Goal: Check status: Check status

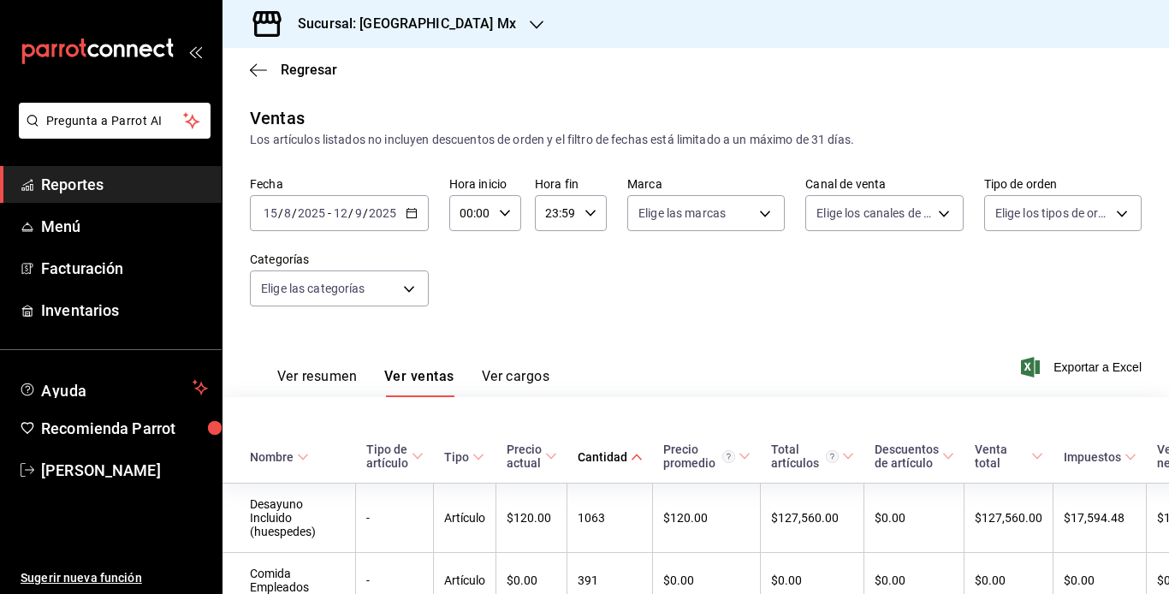
scroll to position [4105, 0]
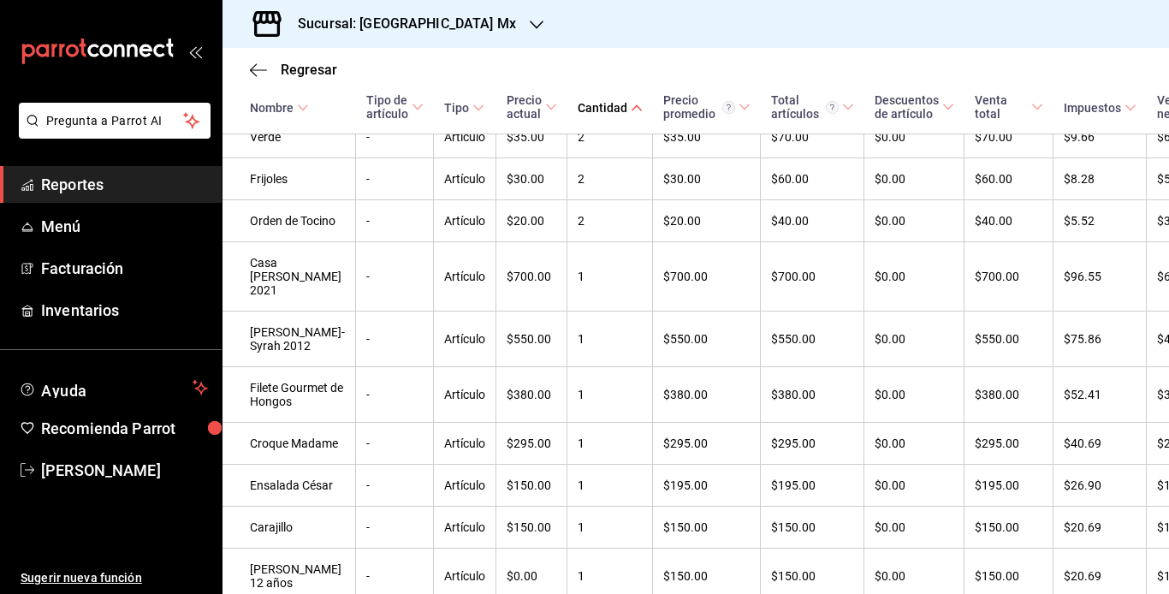
click at [69, 178] on span "Reportes" at bounding box center [124, 184] width 167 height 23
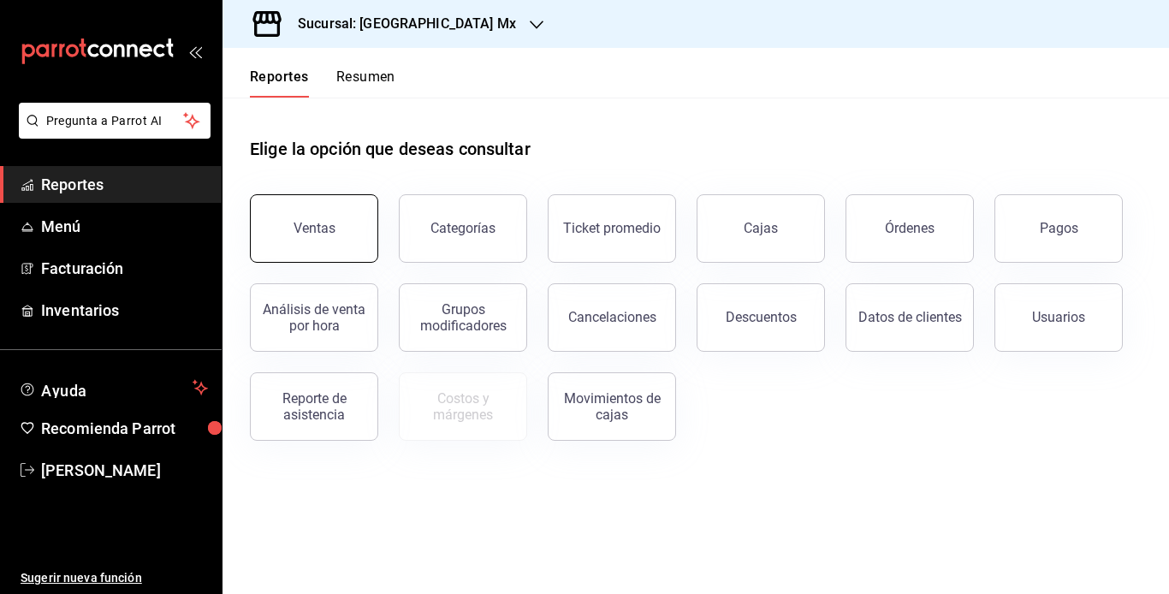
click at [310, 226] on div "Ventas" at bounding box center [315, 228] width 42 height 16
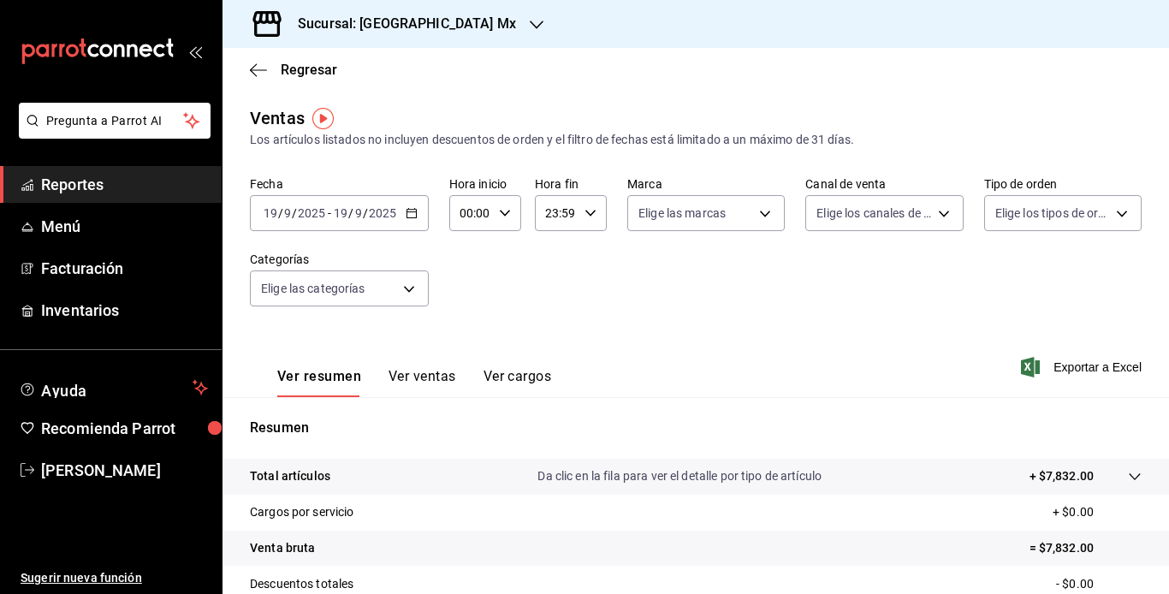
click at [304, 215] on input "2025" at bounding box center [311, 213] width 29 height 14
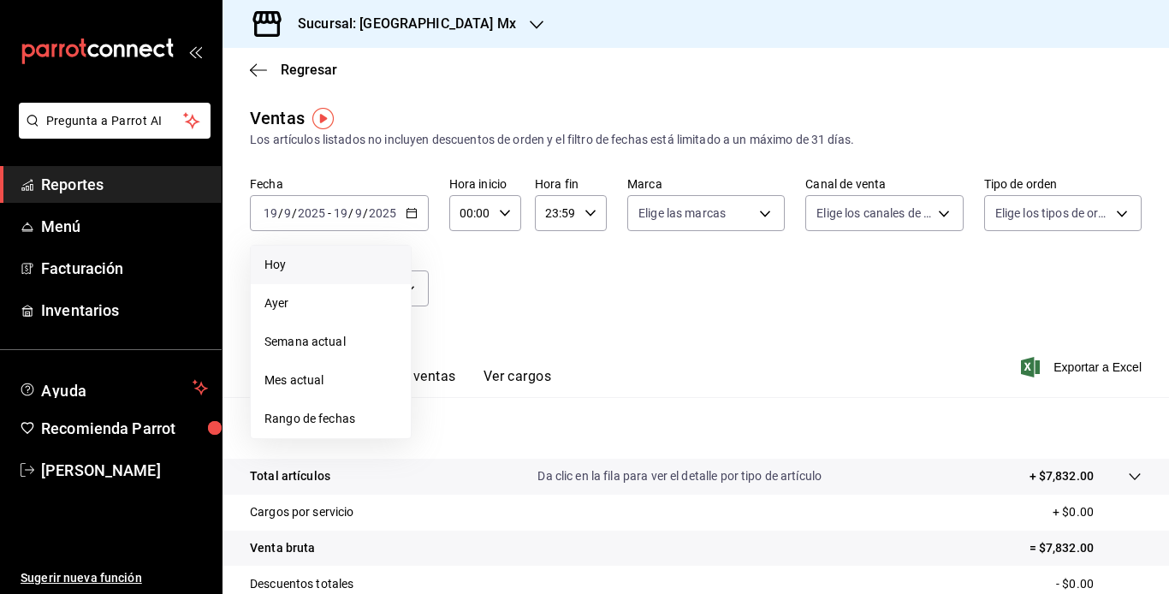
click at [330, 272] on span "Hoy" at bounding box center [331, 265] width 133 height 18
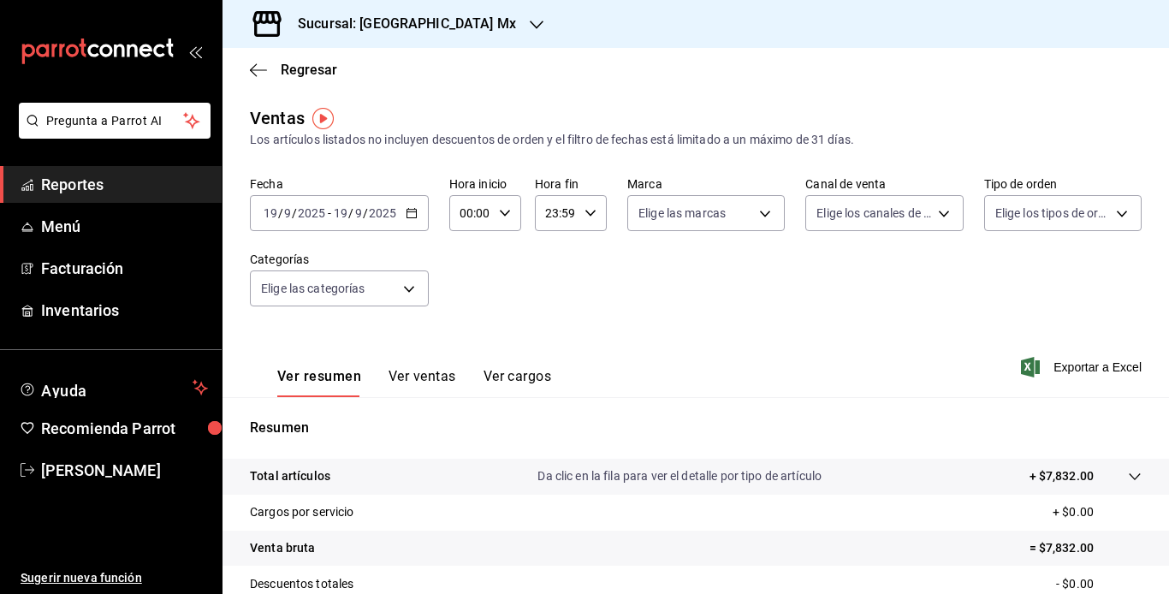
click at [371, 214] on input "2025" at bounding box center [382, 213] width 29 height 14
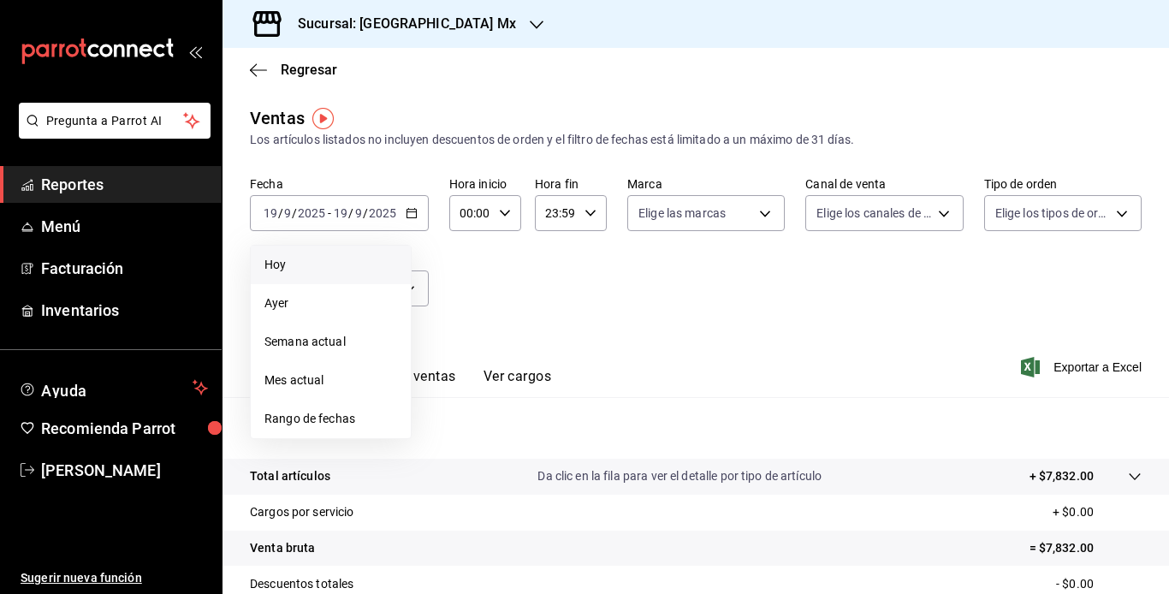
click at [324, 268] on span "Hoy" at bounding box center [331, 265] width 133 height 18
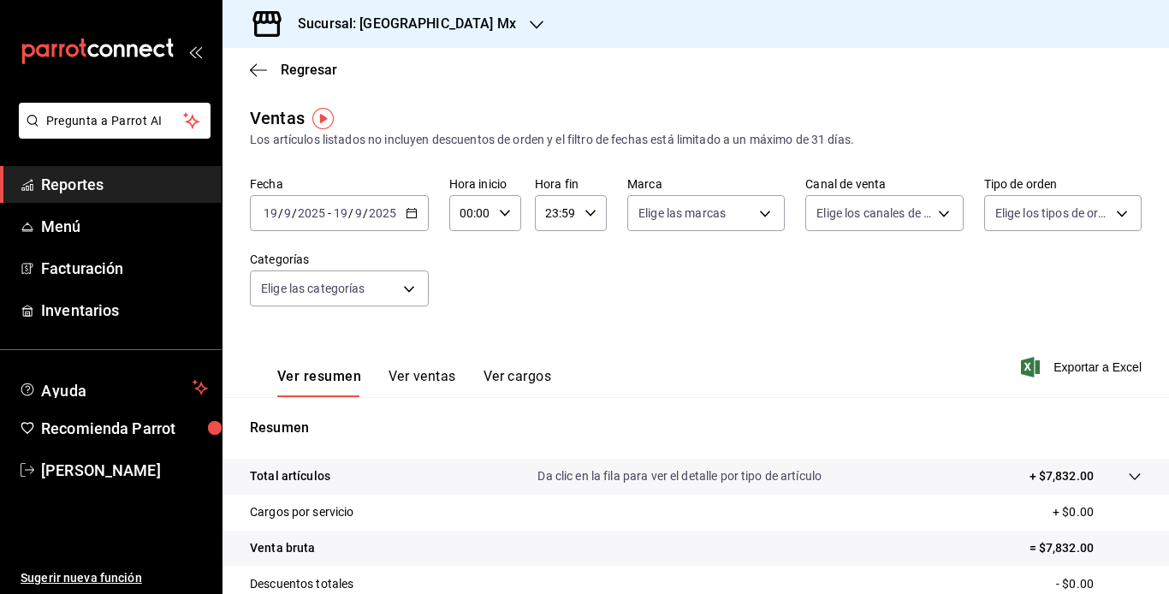
click at [399, 198] on div "[DATE] [DATE] - [DATE] [DATE]" at bounding box center [339, 213] width 179 height 36
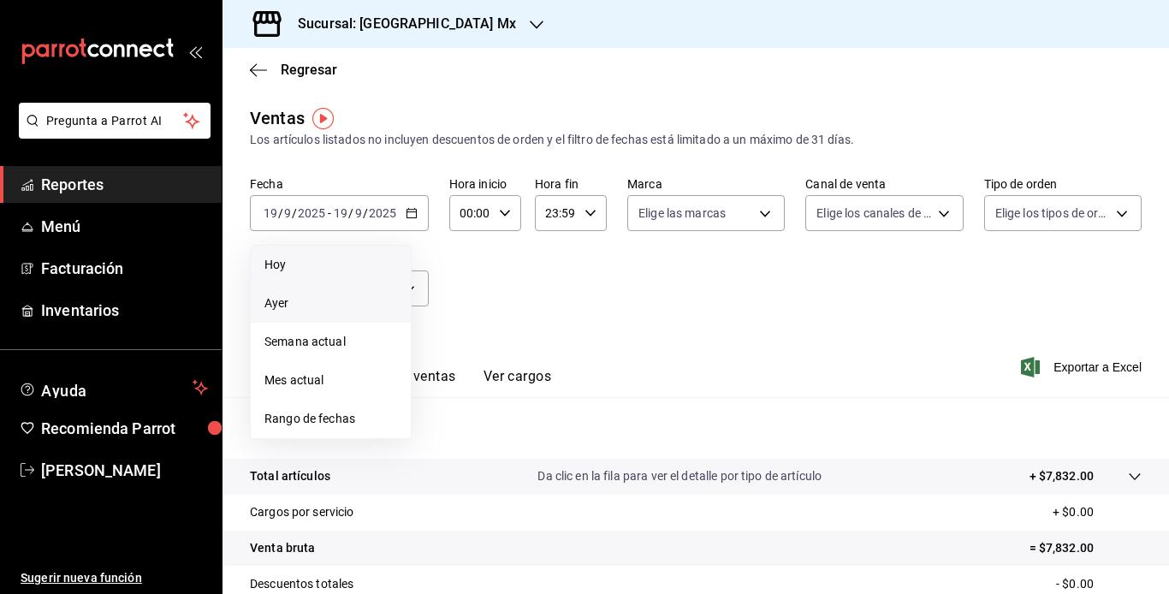
click at [299, 306] on span "Ayer" at bounding box center [331, 303] width 133 height 18
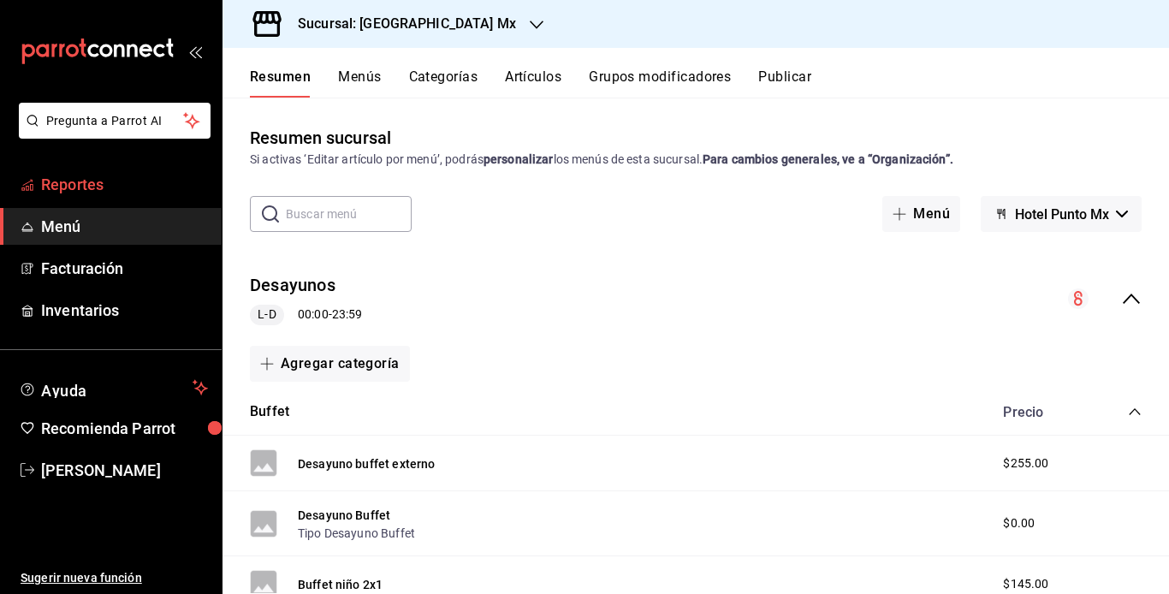
click at [104, 194] on span "Reportes" at bounding box center [124, 184] width 167 height 23
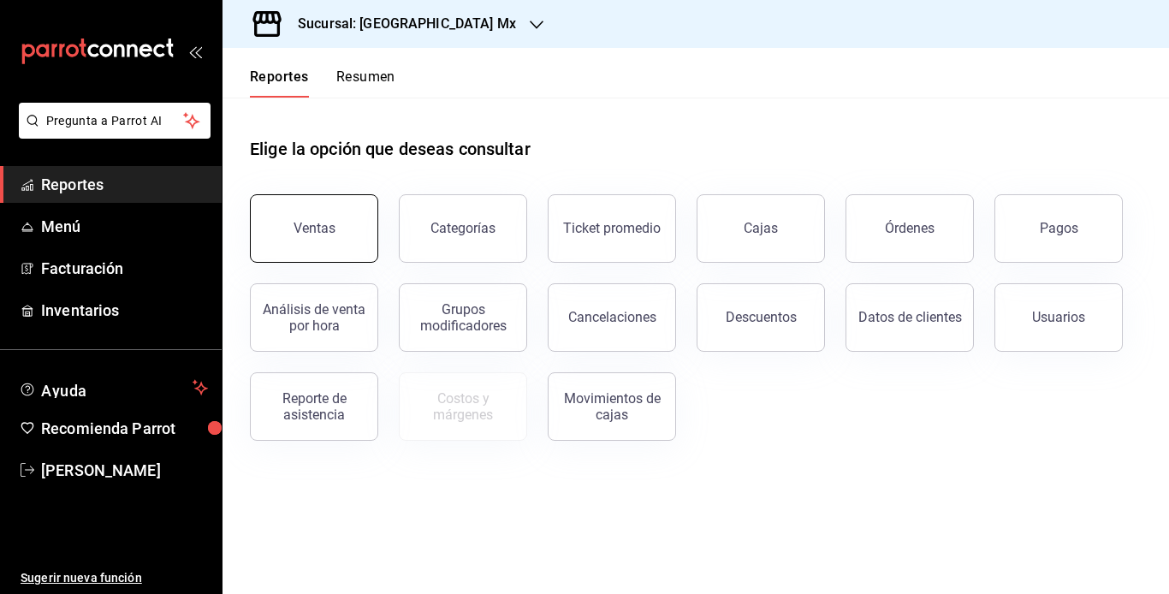
click at [270, 254] on button "Ventas" at bounding box center [314, 228] width 128 height 68
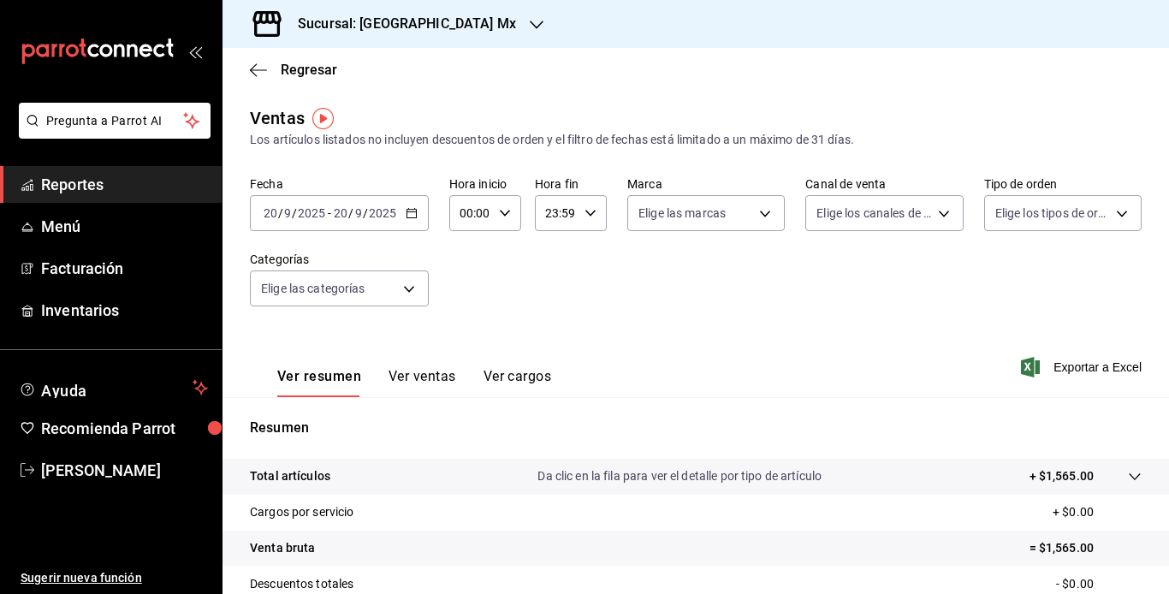
click at [337, 223] on div "[DATE] [DATE] - [DATE] [DATE]" at bounding box center [339, 213] width 179 height 36
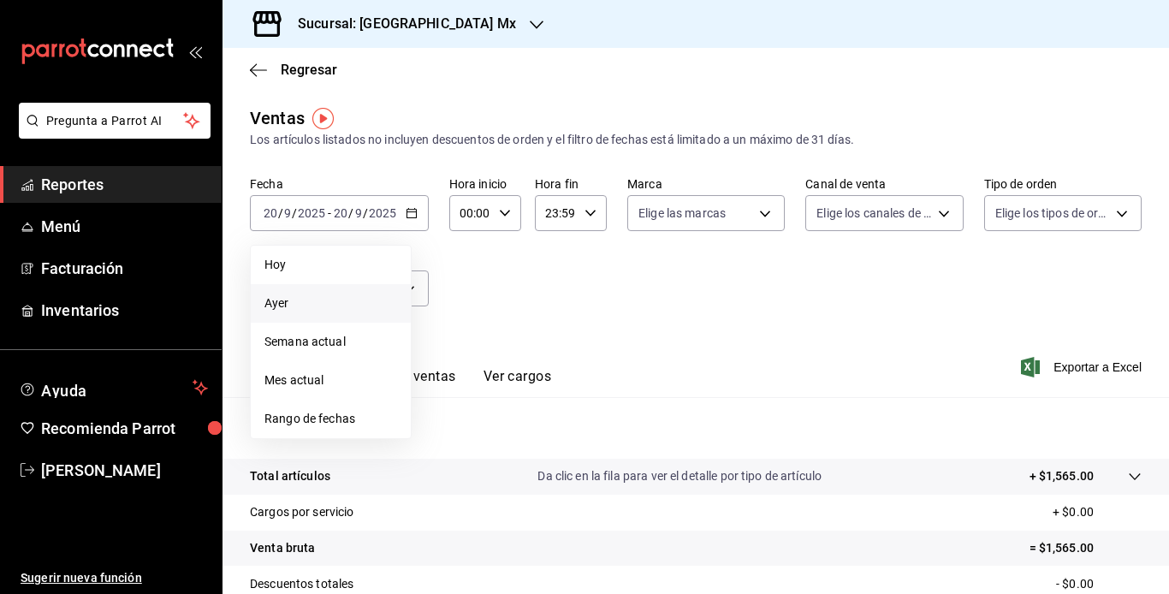
click at [293, 300] on span "Ayer" at bounding box center [331, 303] width 133 height 18
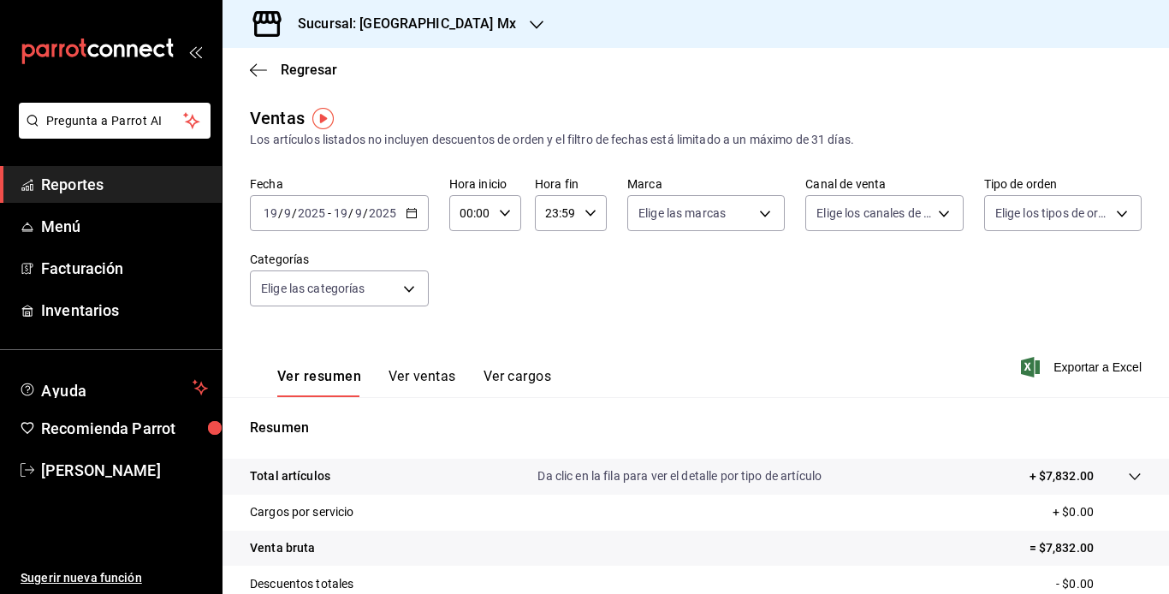
click at [360, 203] on div "[DATE] [DATE] - [DATE] [DATE]" at bounding box center [339, 213] width 179 height 36
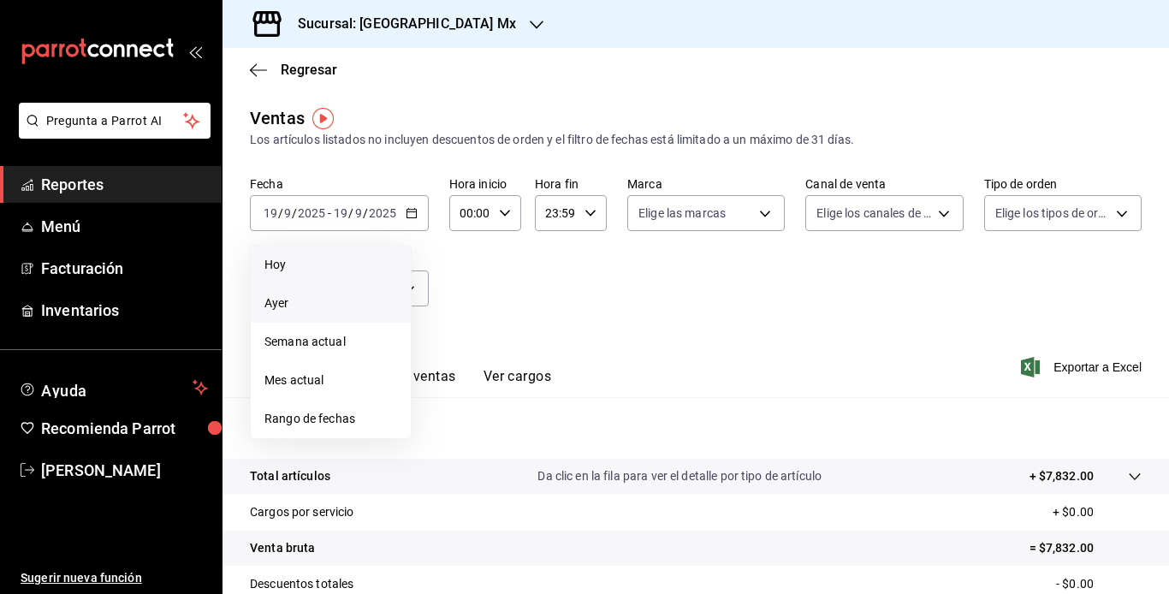
click at [323, 262] on span "Hoy" at bounding box center [331, 265] width 133 height 18
